Goal: Task Accomplishment & Management: Use online tool/utility

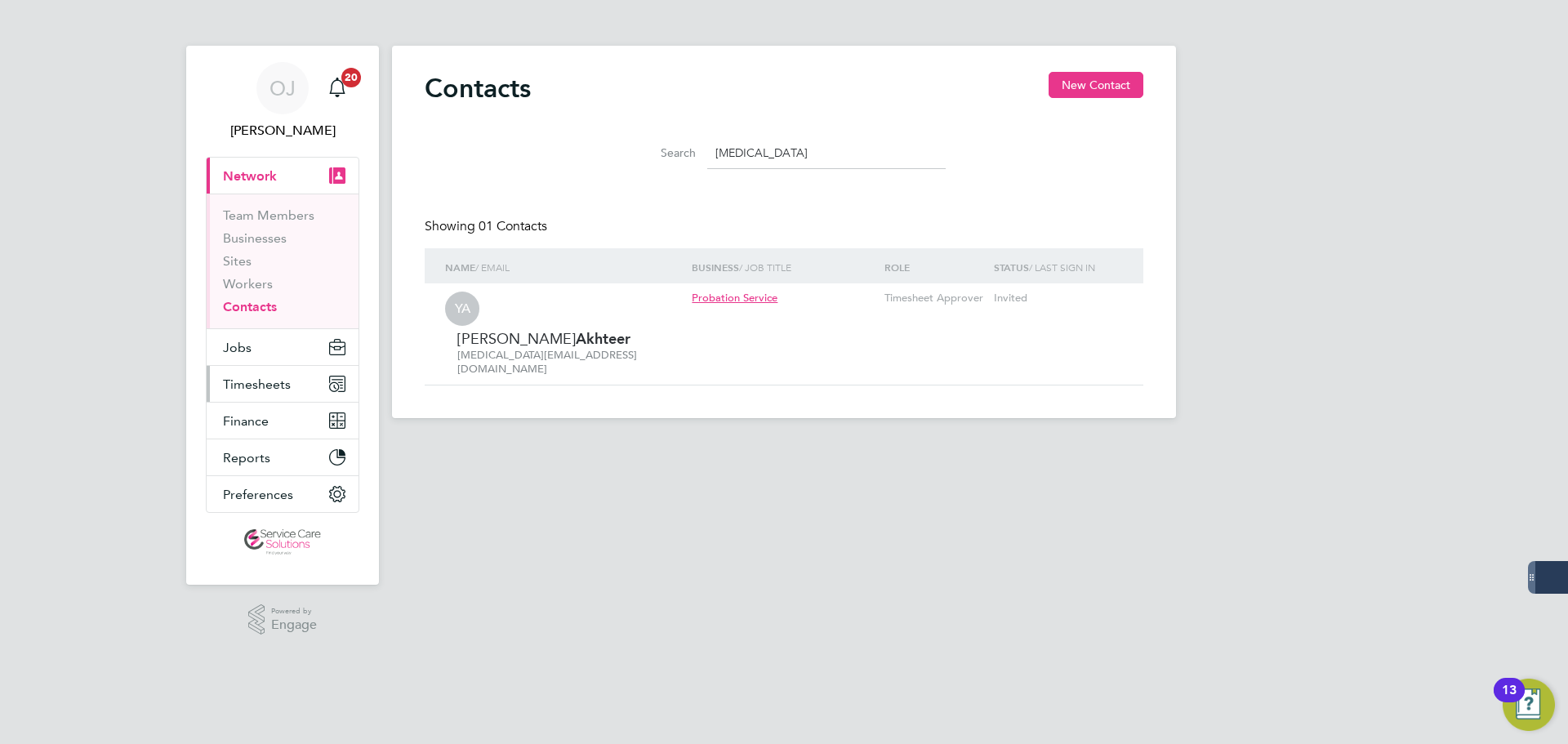
click at [264, 379] on span "Timesheets" at bounding box center [256, 384] width 68 height 16
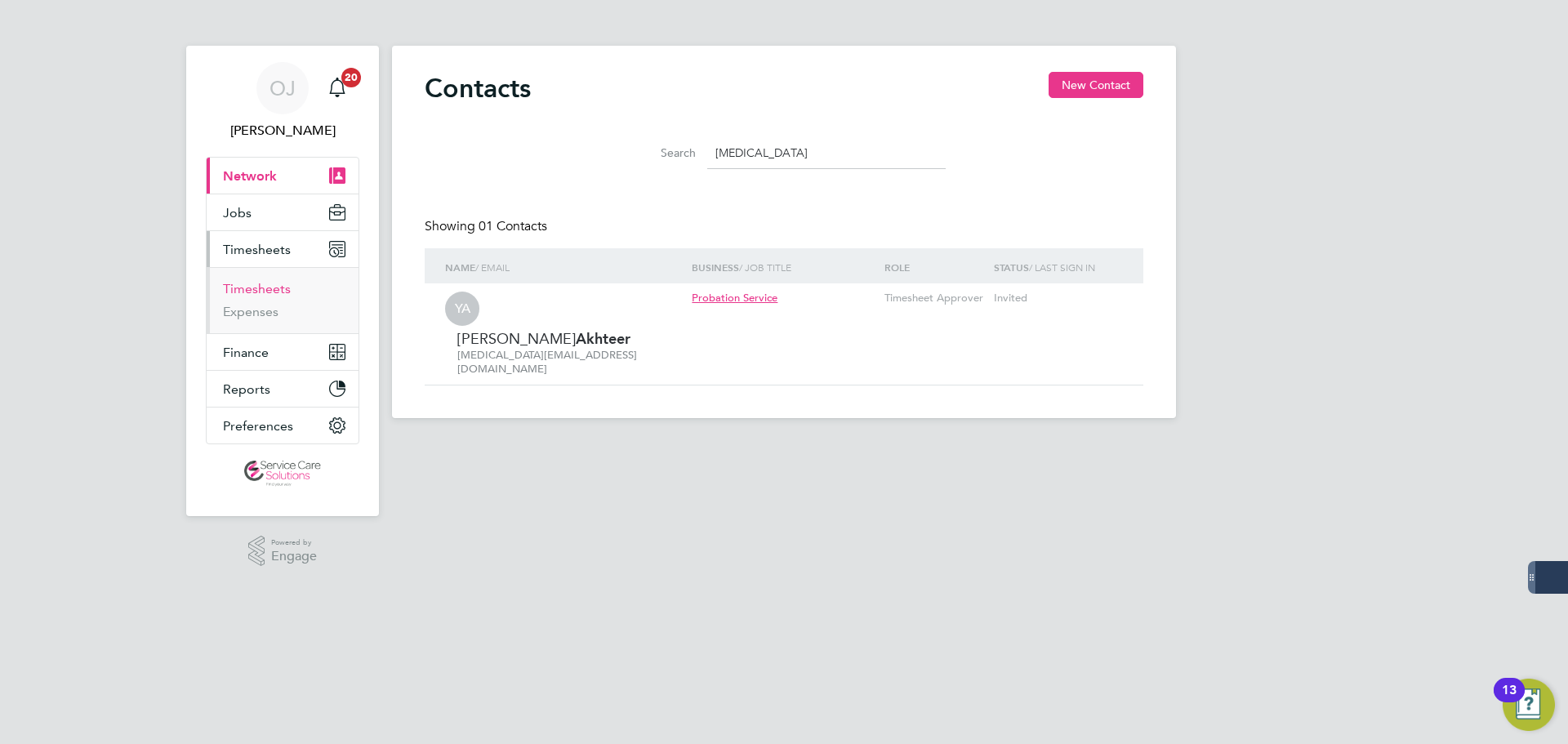
click at [278, 289] on link "Timesheets" at bounding box center [256, 289] width 68 height 16
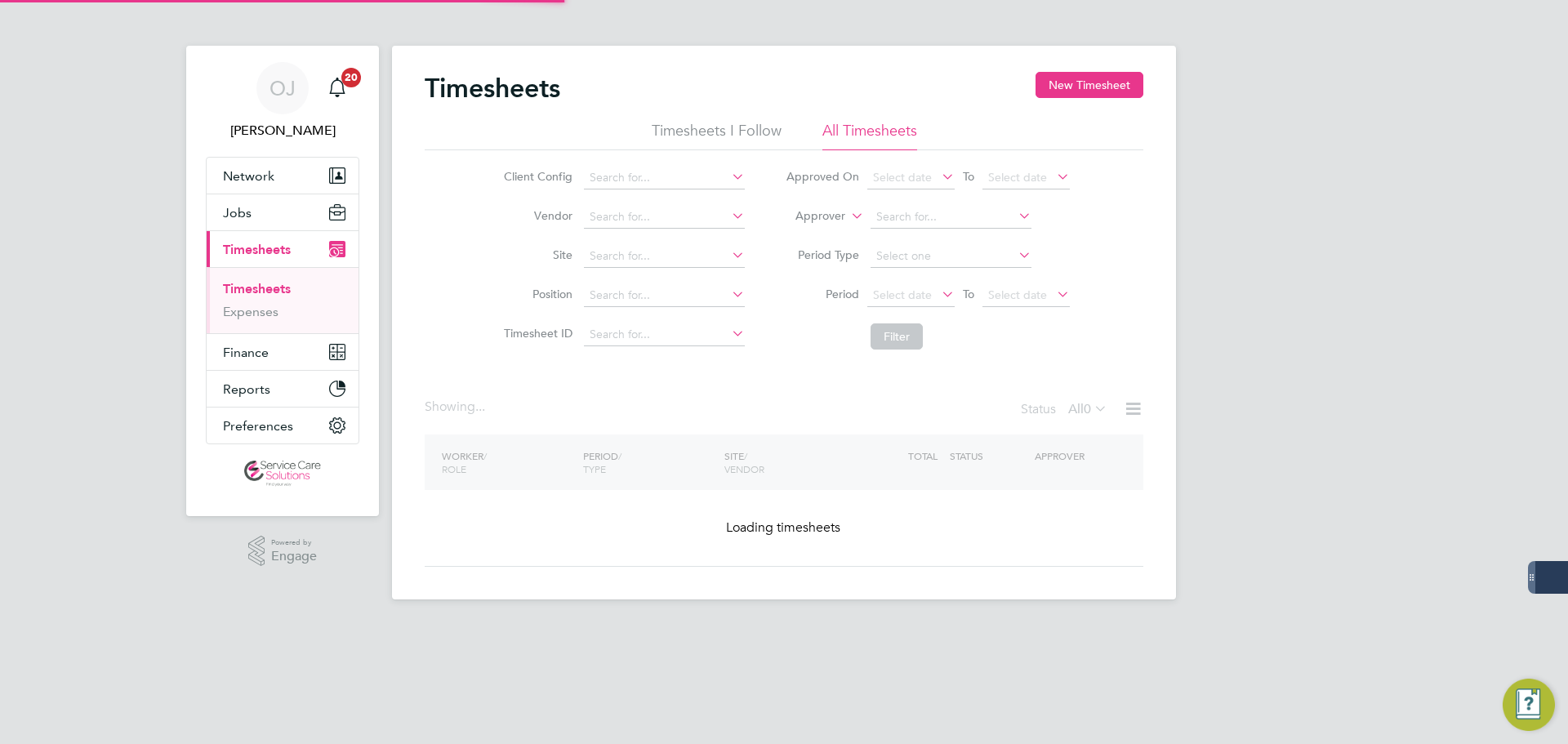
click at [838, 217] on label "Approver" at bounding box center [808, 216] width 73 height 16
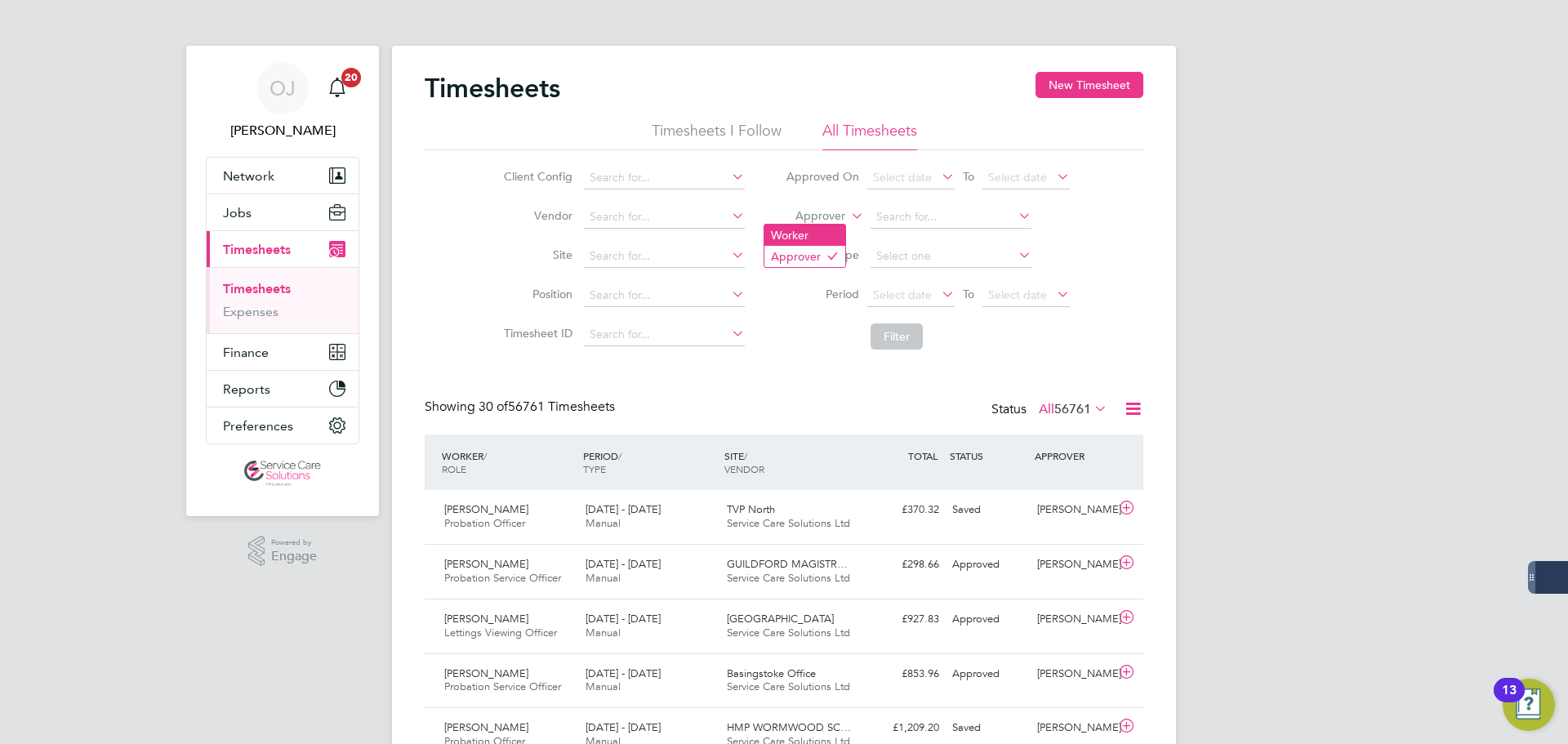
click at [812, 229] on li "Worker" at bounding box center [805, 234] width 81 height 22
click at [915, 208] on input at bounding box center [950, 217] width 161 height 23
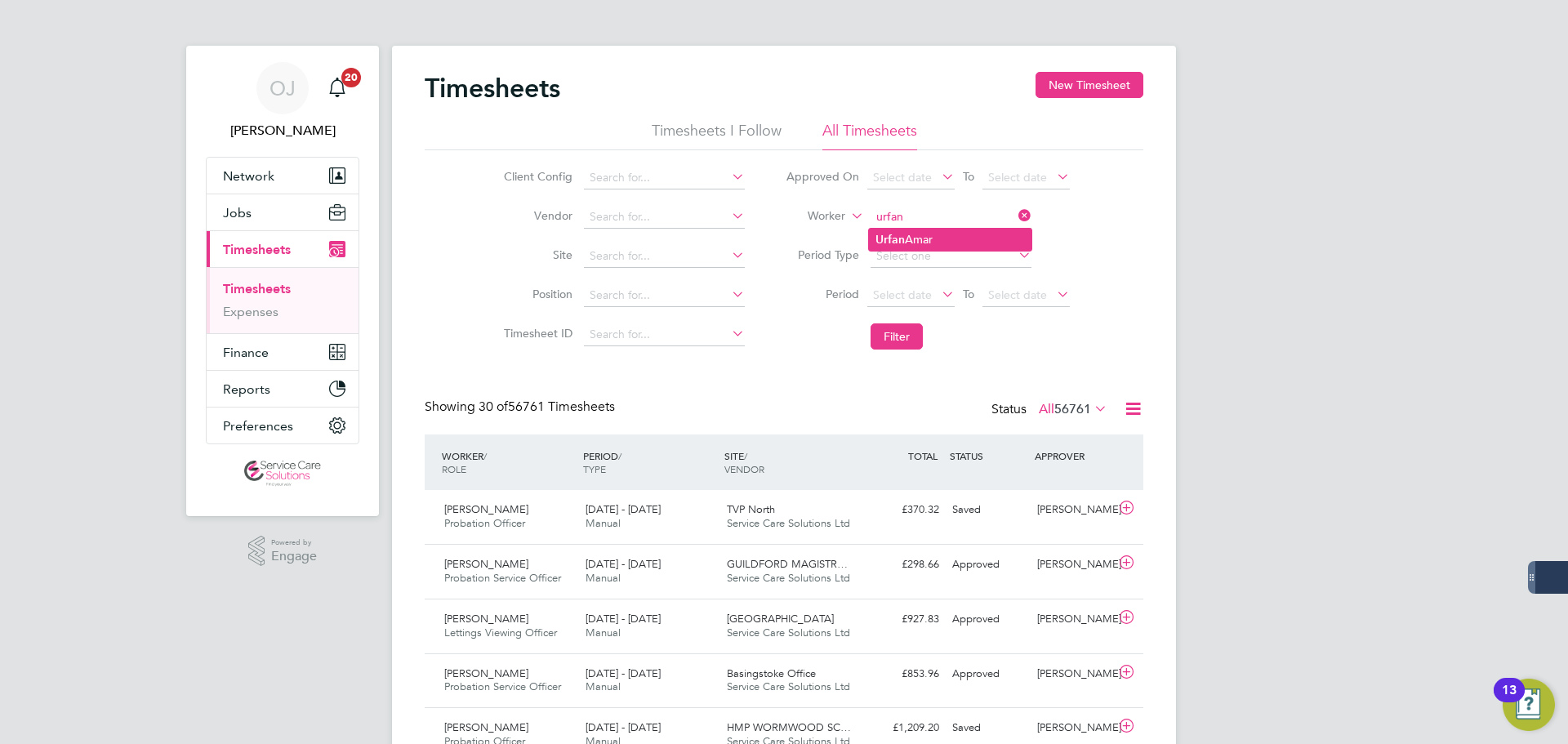
click at [929, 237] on li "[PERSON_NAME]" at bounding box center [950, 240] width 162 height 22
type input "[PERSON_NAME]"
click at [912, 339] on button "Filter" at bounding box center [896, 336] width 53 height 26
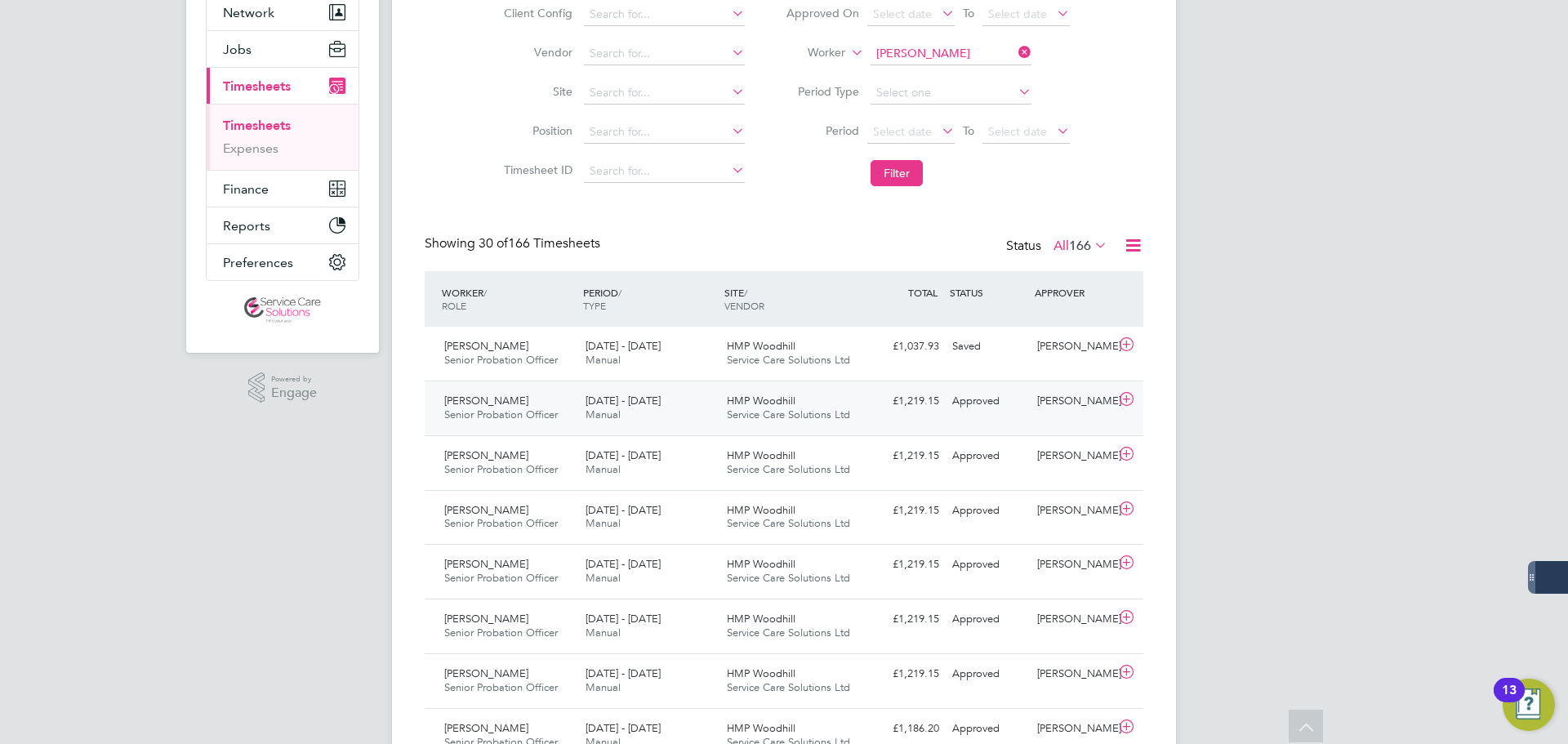
click at [762, 405] on span "HMP Woodhill" at bounding box center [762, 400] width 69 height 14
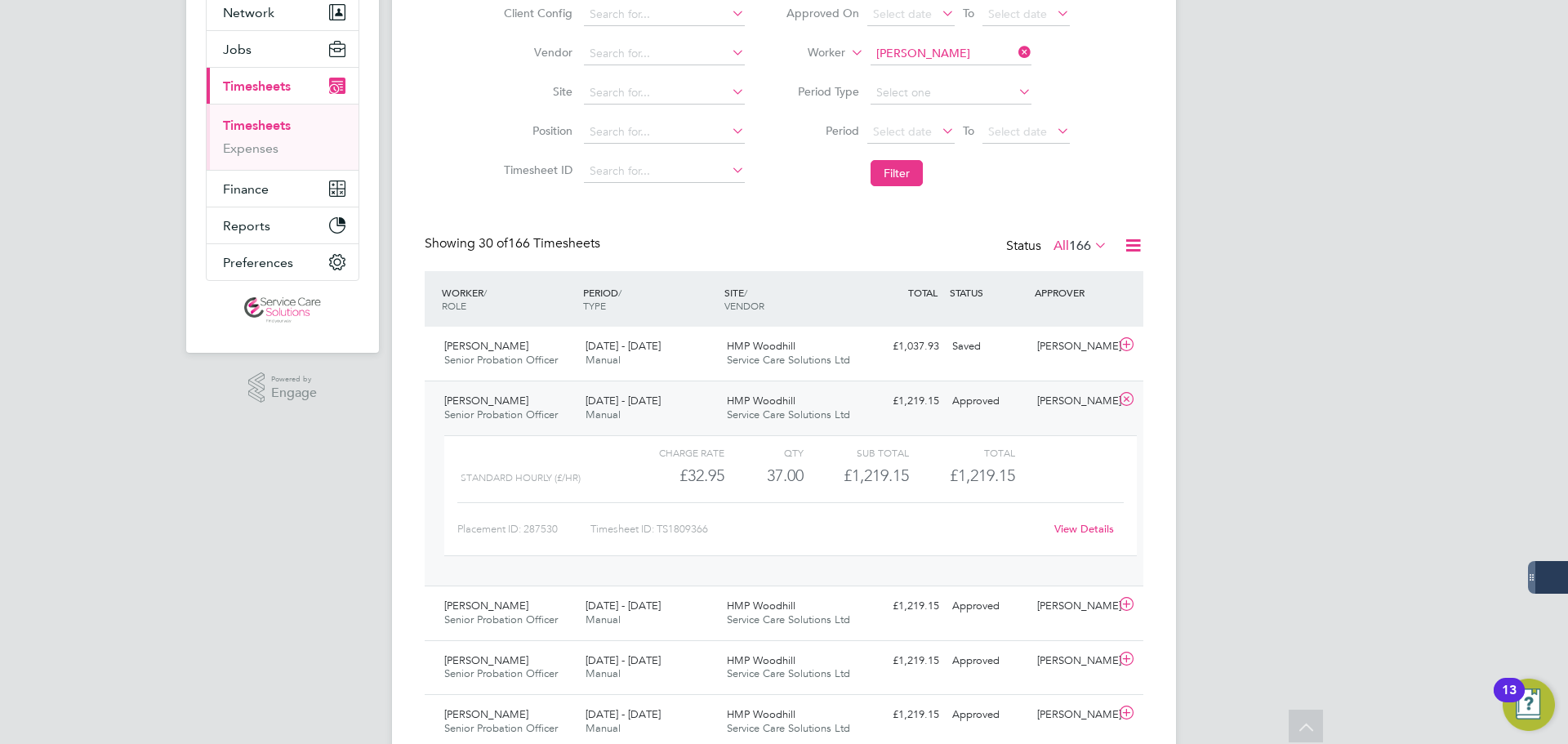
click at [1089, 527] on link "View Details" at bounding box center [1083, 528] width 60 height 14
click at [954, 52] on input at bounding box center [950, 53] width 161 height 23
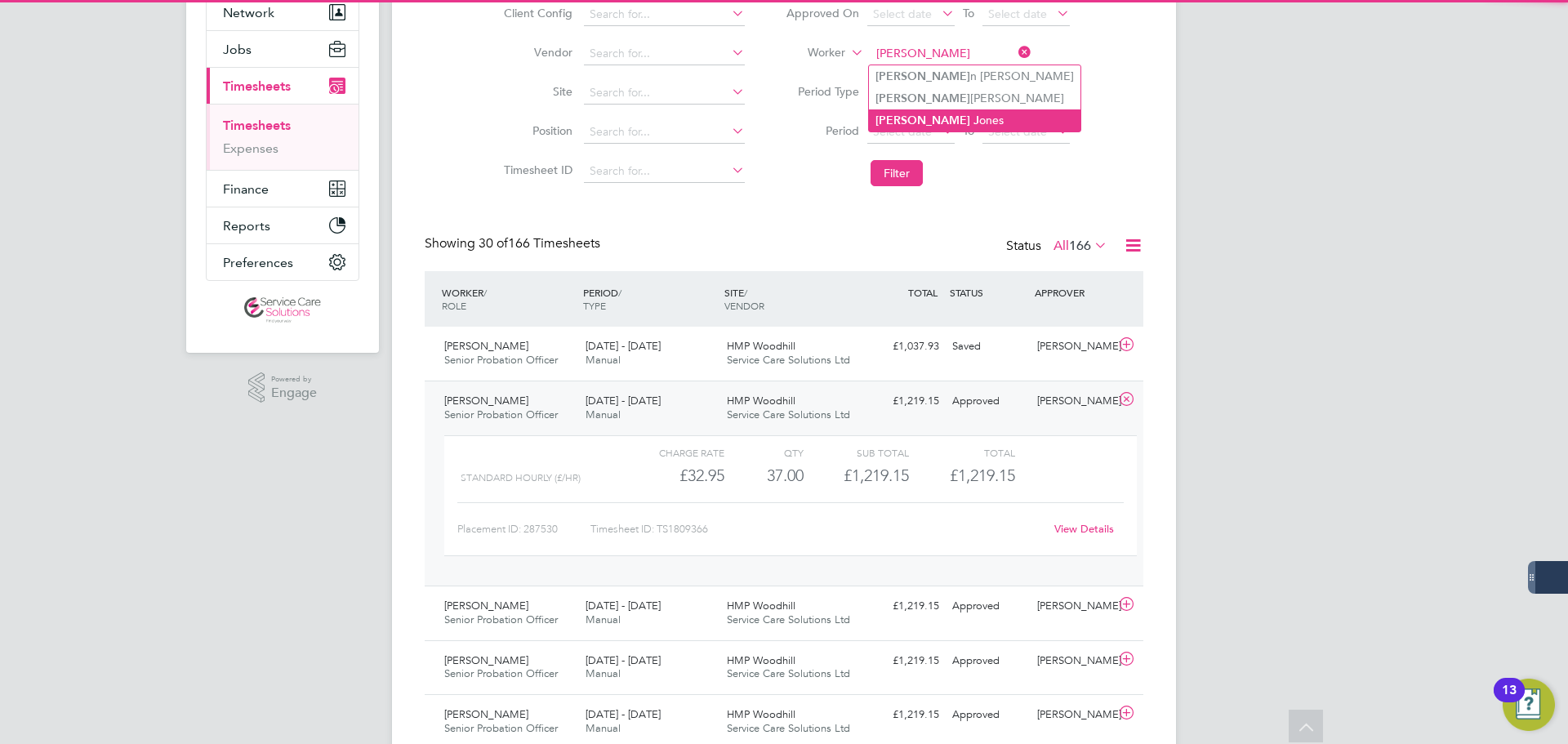
click at [949, 109] on li "[PERSON_NAME] ones" at bounding box center [974, 121] width 211 height 22
type input "[PERSON_NAME]"
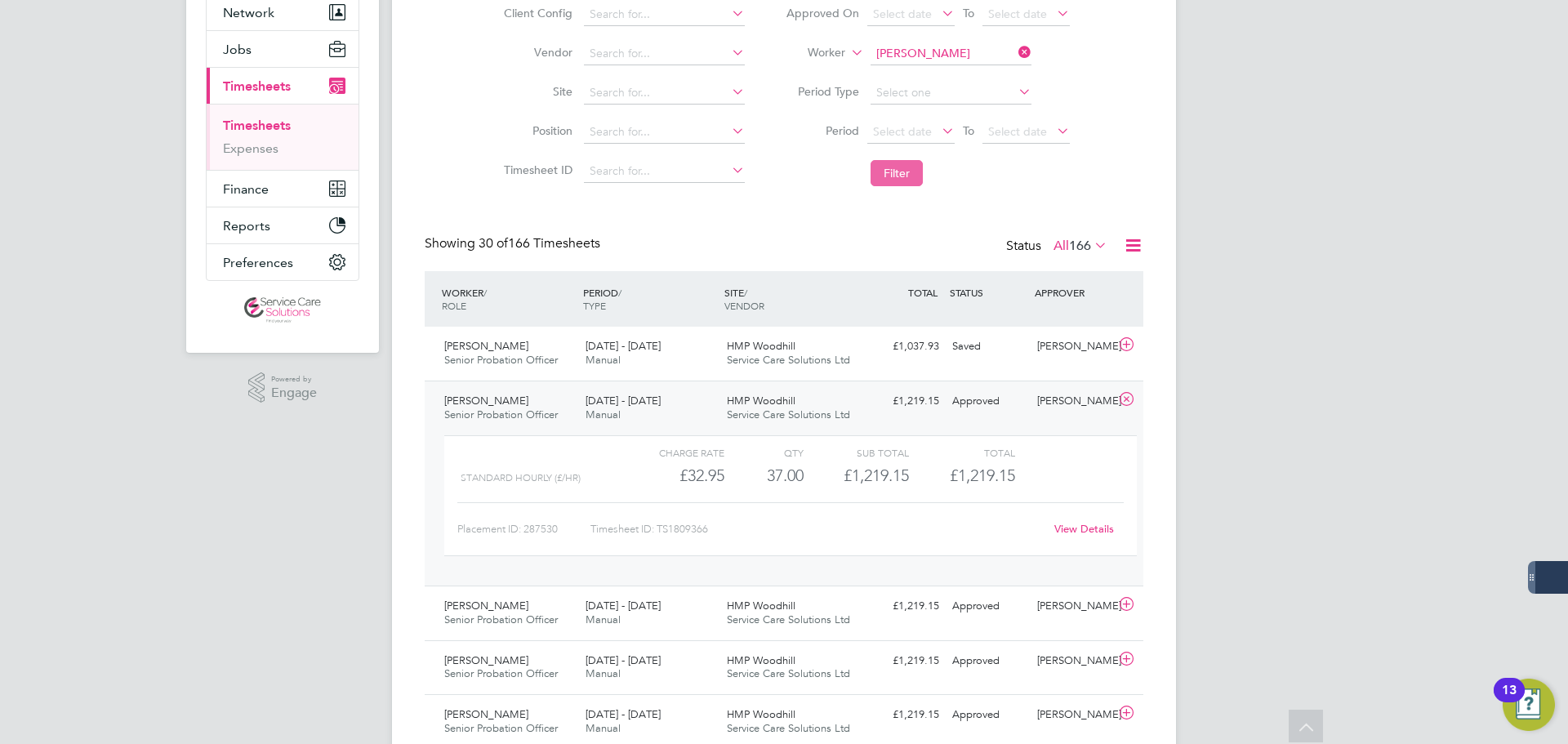
click at [907, 182] on button "Filter" at bounding box center [896, 173] width 53 height 26
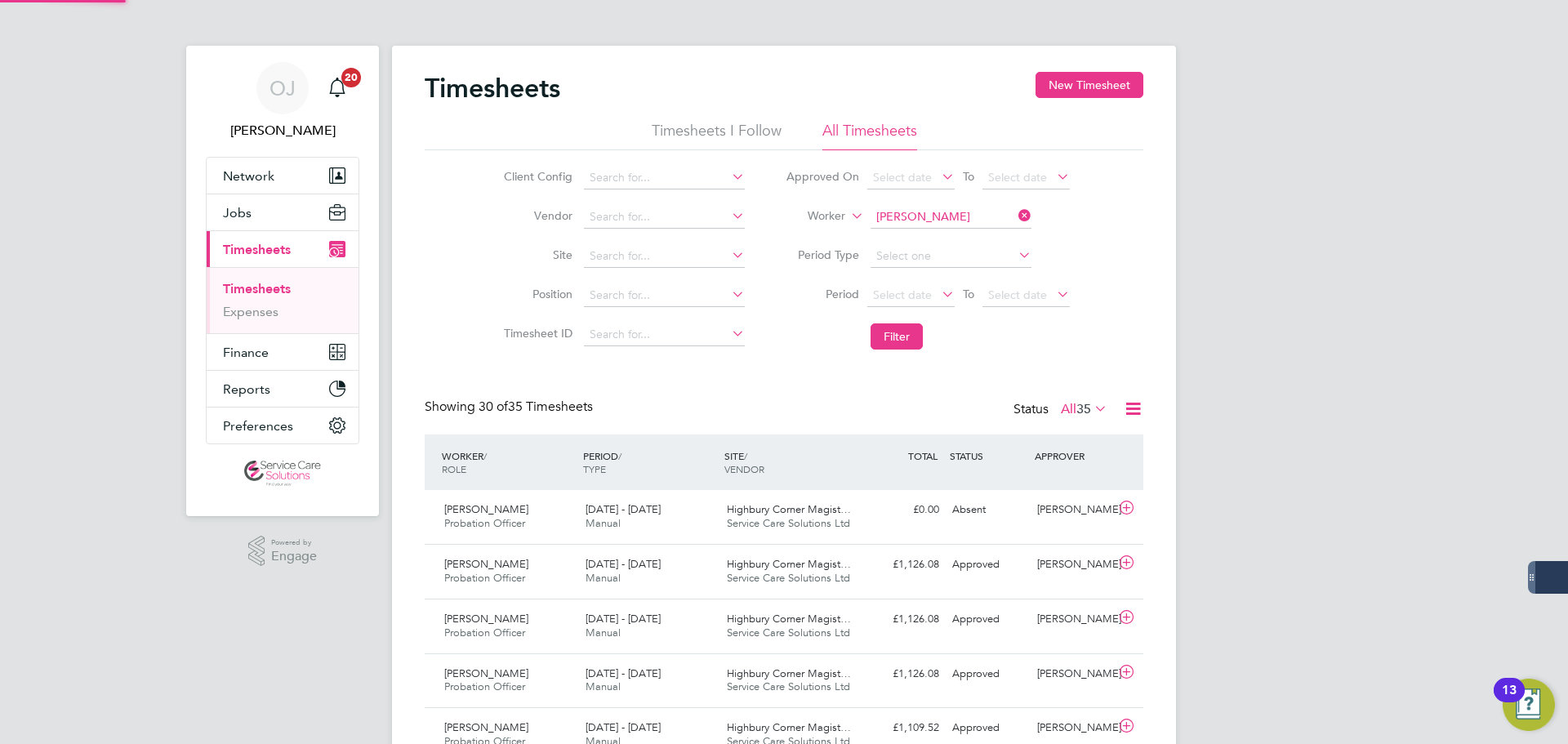
scroll to position [8, 8]
click at [963, 218] on input at bounding box center [950, 217] width 161 height 23
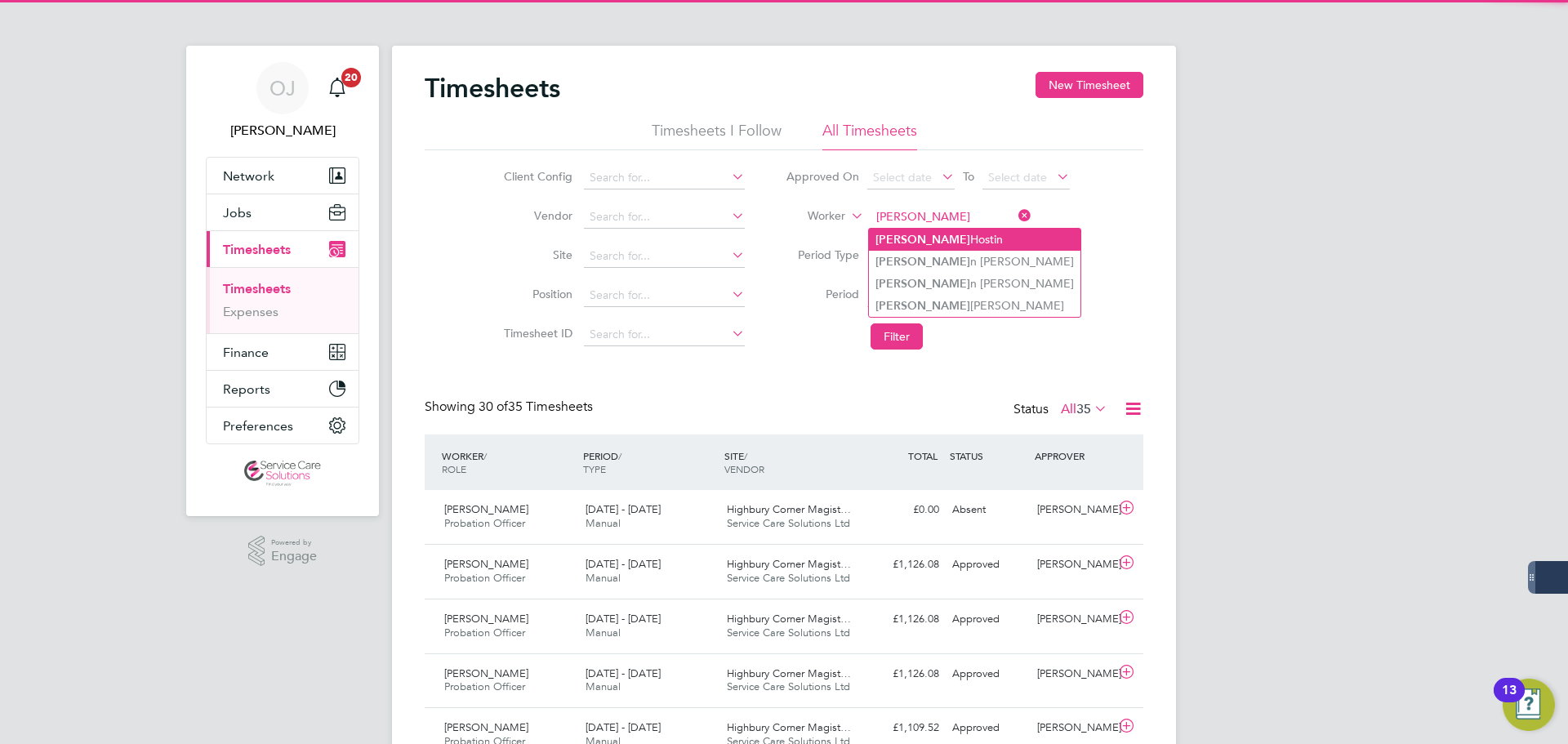
click at [934, 234] on li "[PERSON_NAME]" at bounding box center [974, 240] width 211 height 22
type input "[PERSON_NAME]"
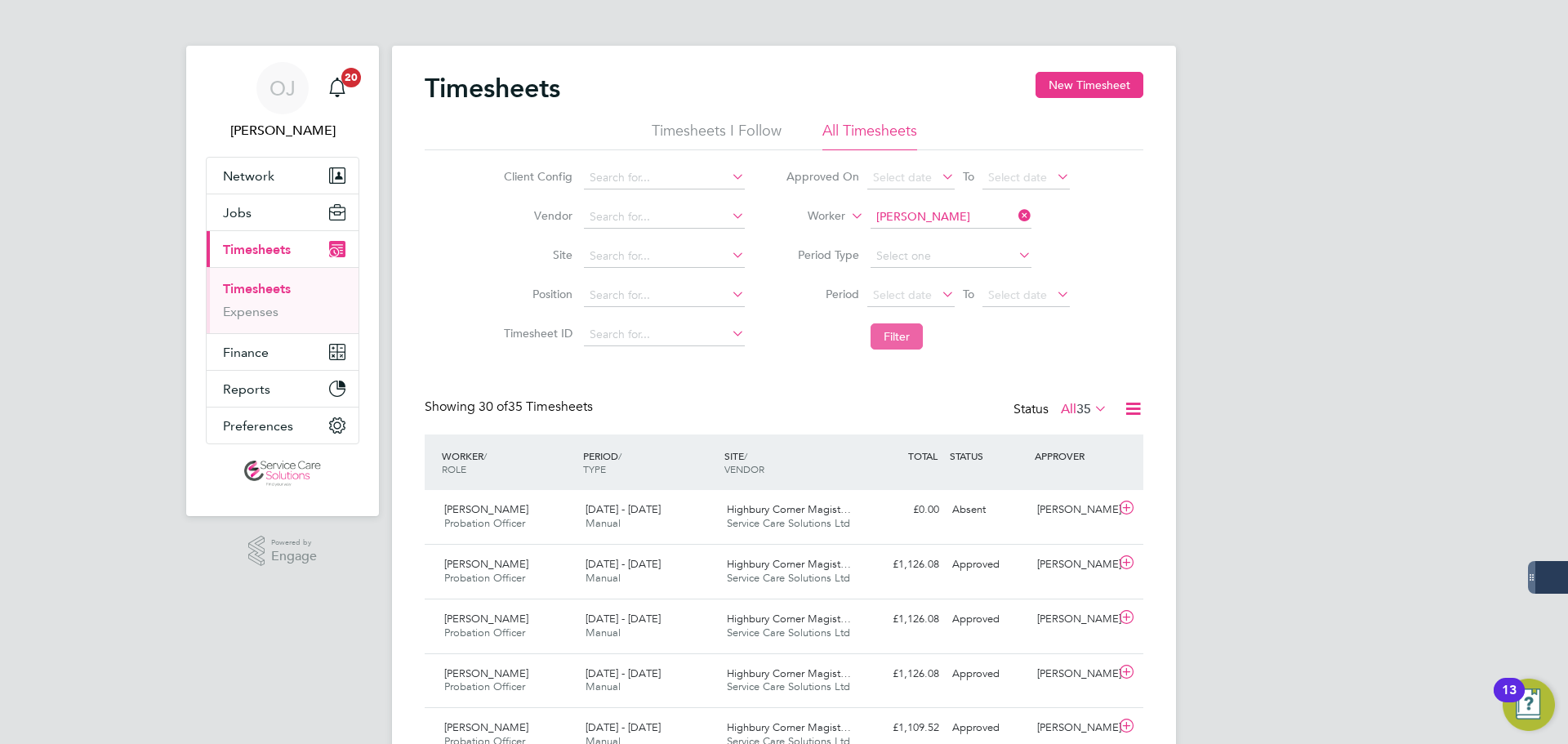
click at [897, 348] on button "Filter" at bounding box center [896, 336] width 53 height 26
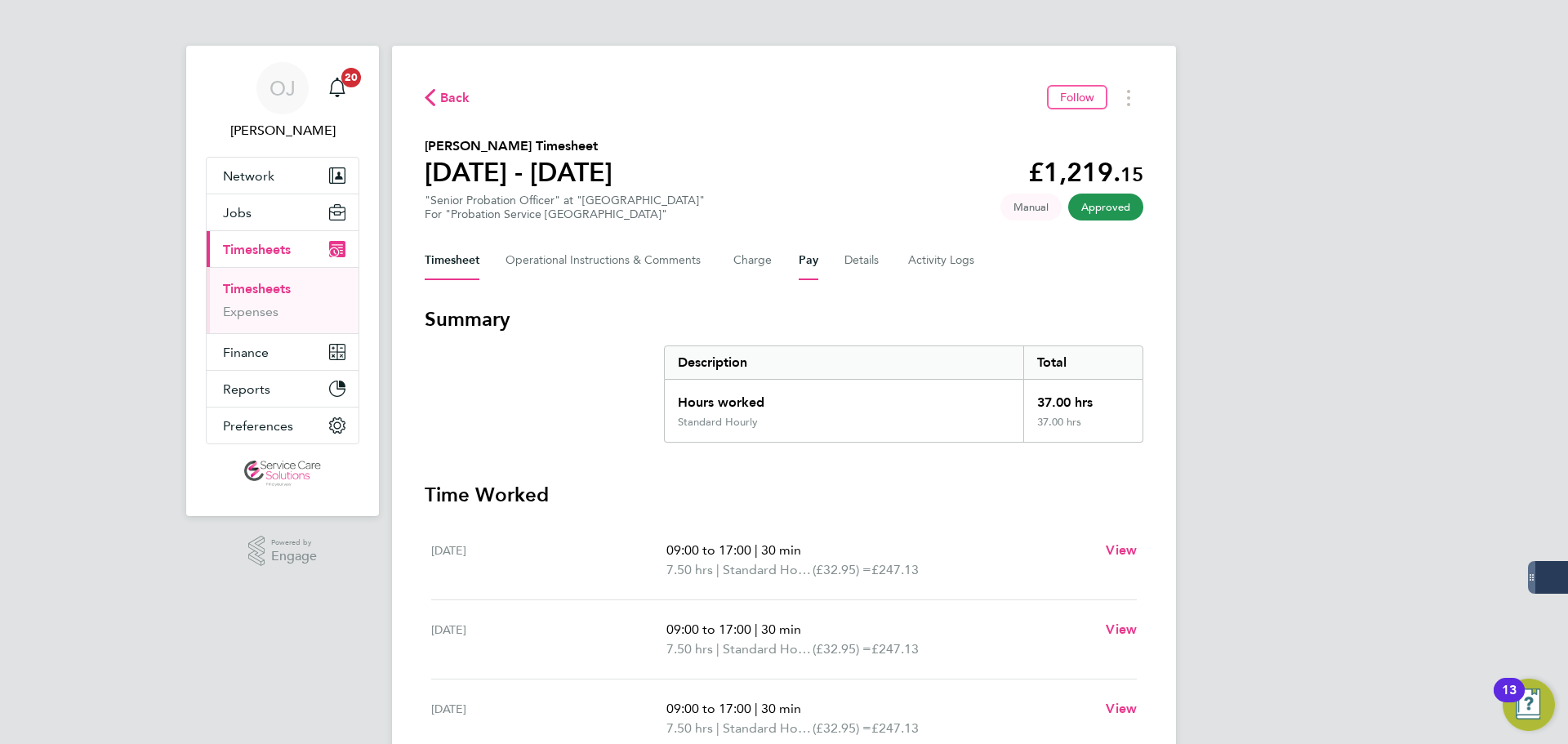
click at [817, 264] on button "Pay" at bounding box center [808, 259] width 20 height 39
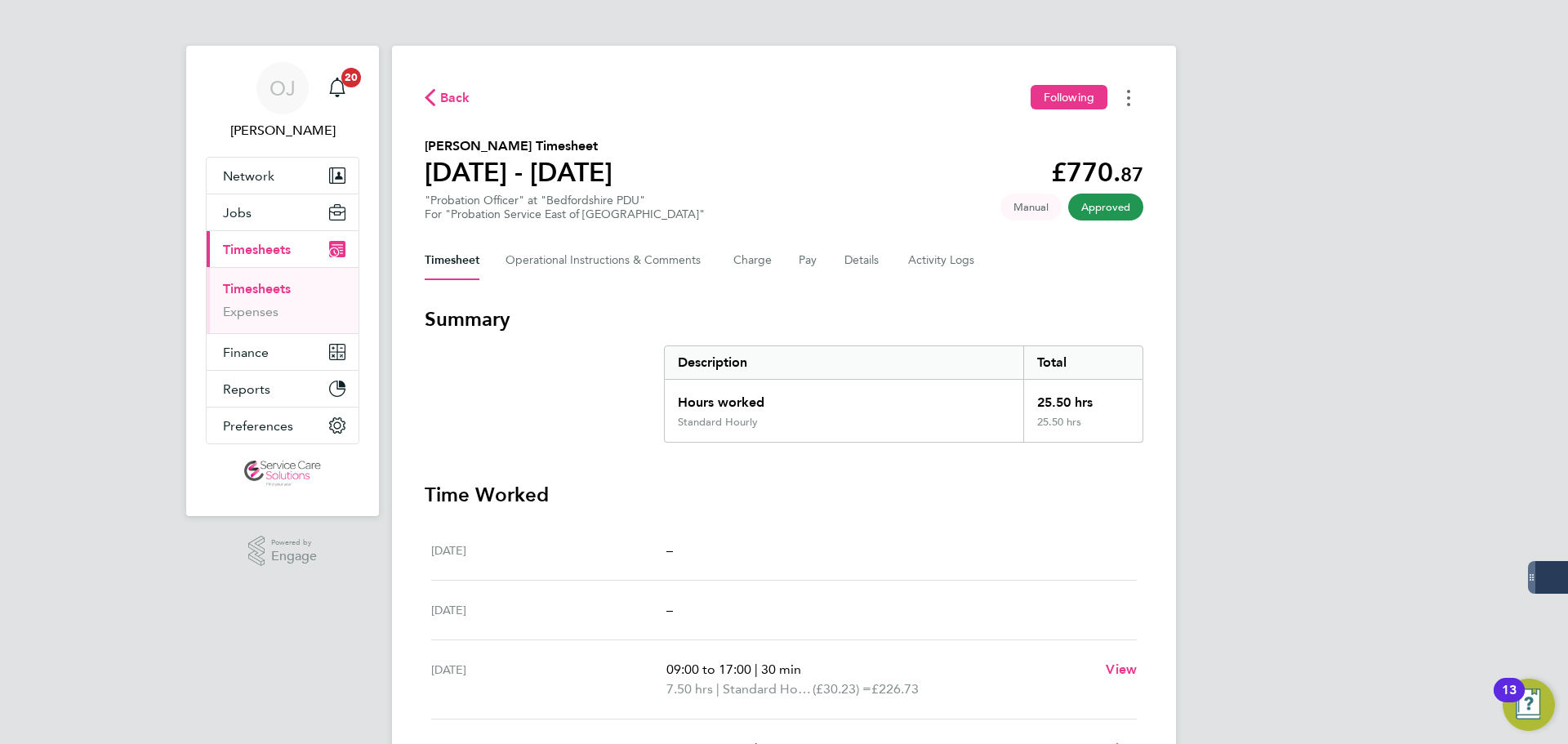
click at [1128, 91] on circle "Timesheets Menu" at bounding box center [1129, 91] width 3 height 3
click at [1038, 135] on link "Download timesheet" at bounding box center [1044, 134] width 196 height 33
